Goal: Check status: Check status

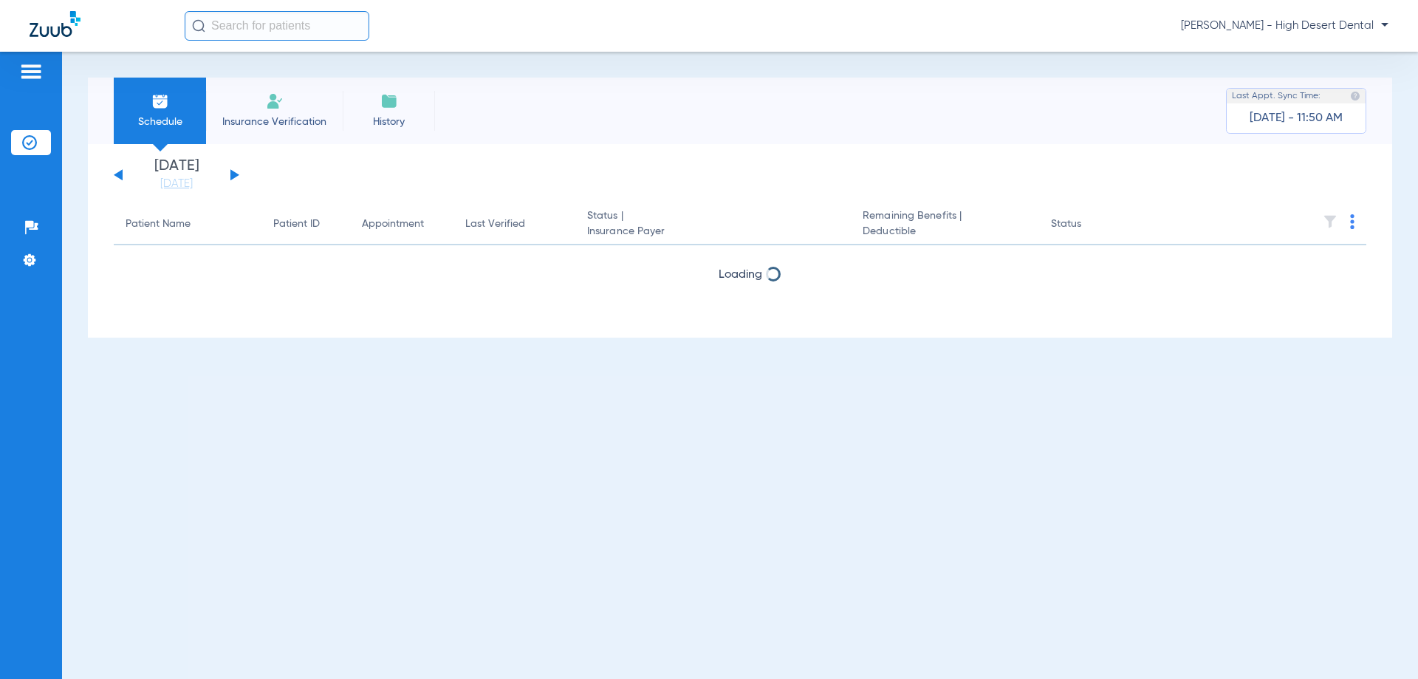
click at [233, 177] on button at bounding box center [234, 174] width 9 height 11
click at [284, 30] on input "text" at bounding box center [277, 26] width 185 height 30
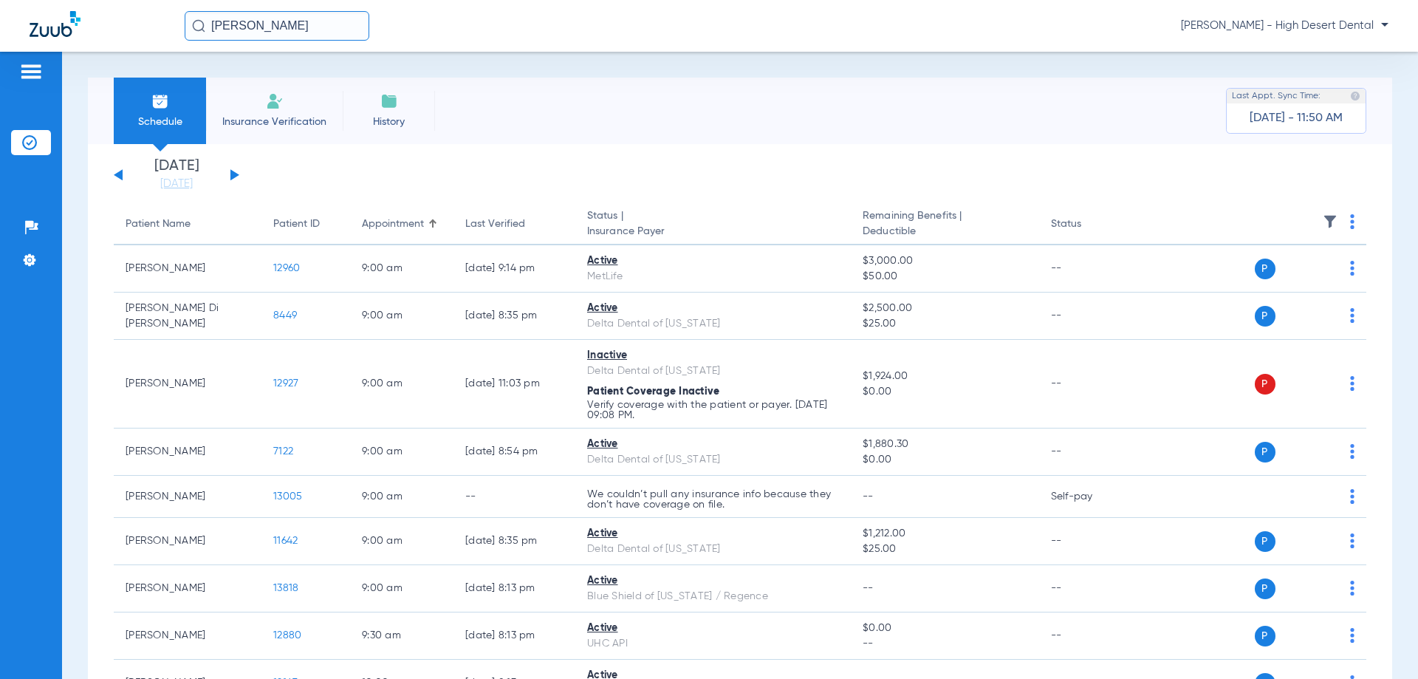
type input "[PERSON_NAME]"
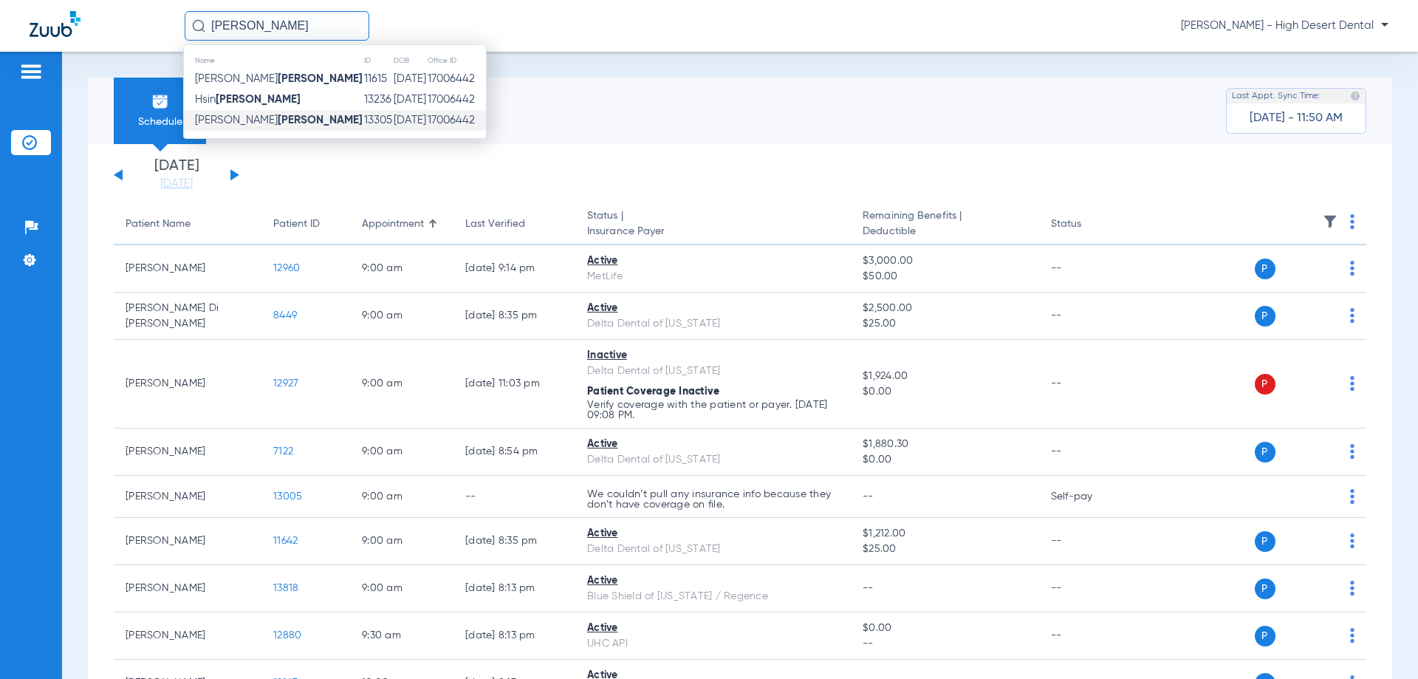
click at [278, 117] on strong "[PERSON_NAME]" at bounding box center [320, 119] width 85 height 11
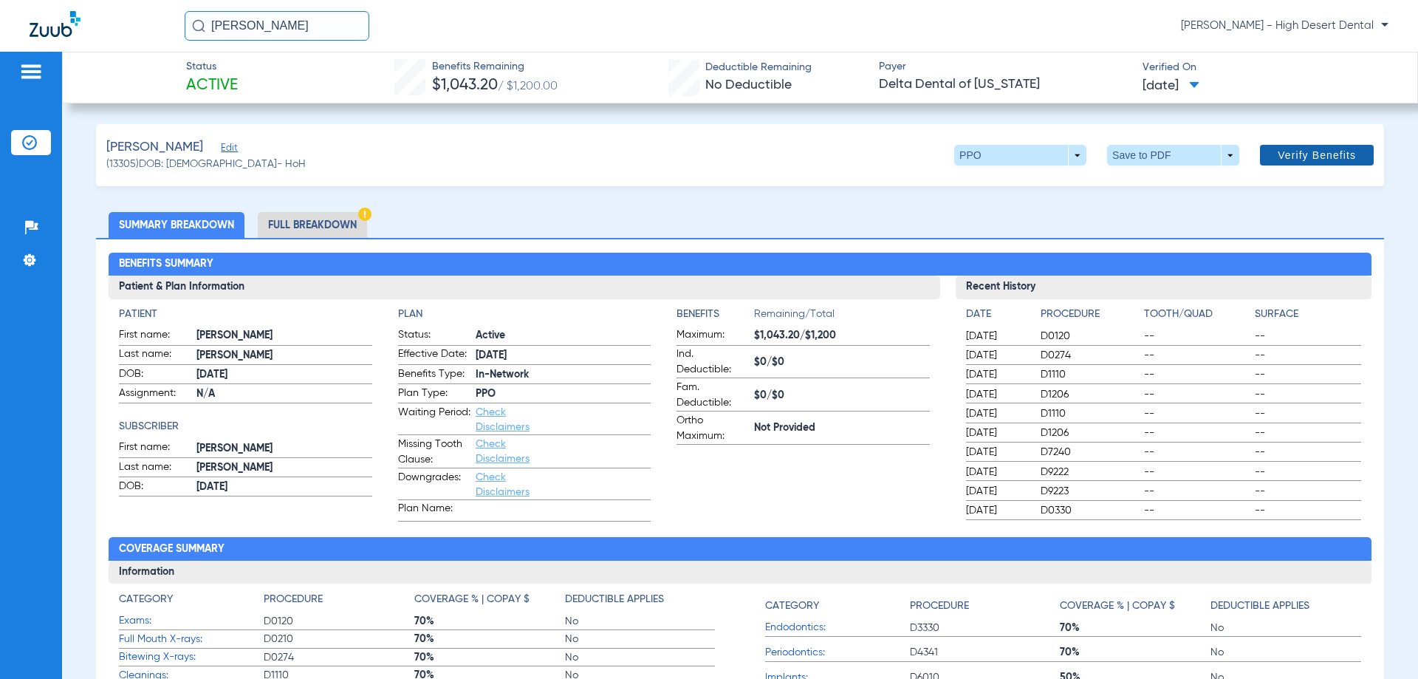
click at [1287, 161] on span "Verify Benefits" at bounding box center [1316, 155] width 78 height 12
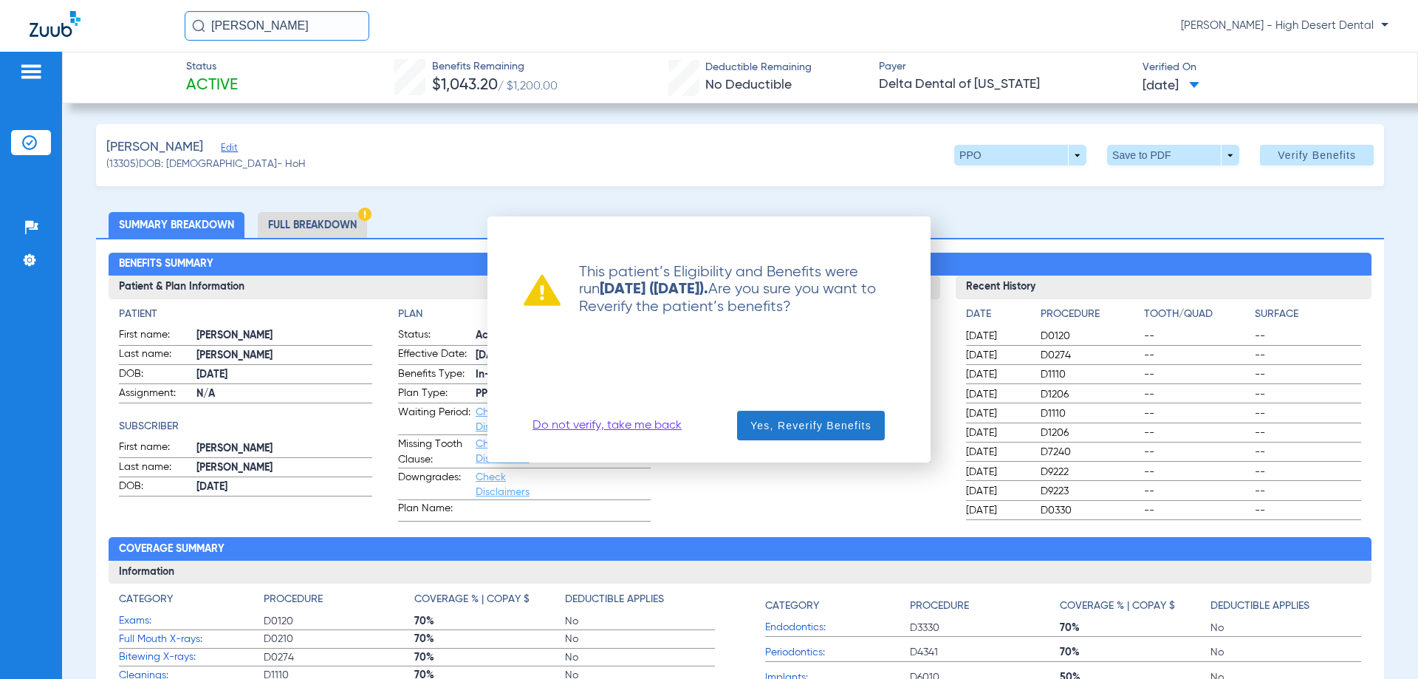
click at [850, 425] on span "Yes, Reverify Benefits" at bounding box center [810, 425] width 121 height 15
